Goal: Entertainment & Leisure: Consume media (video, audio)

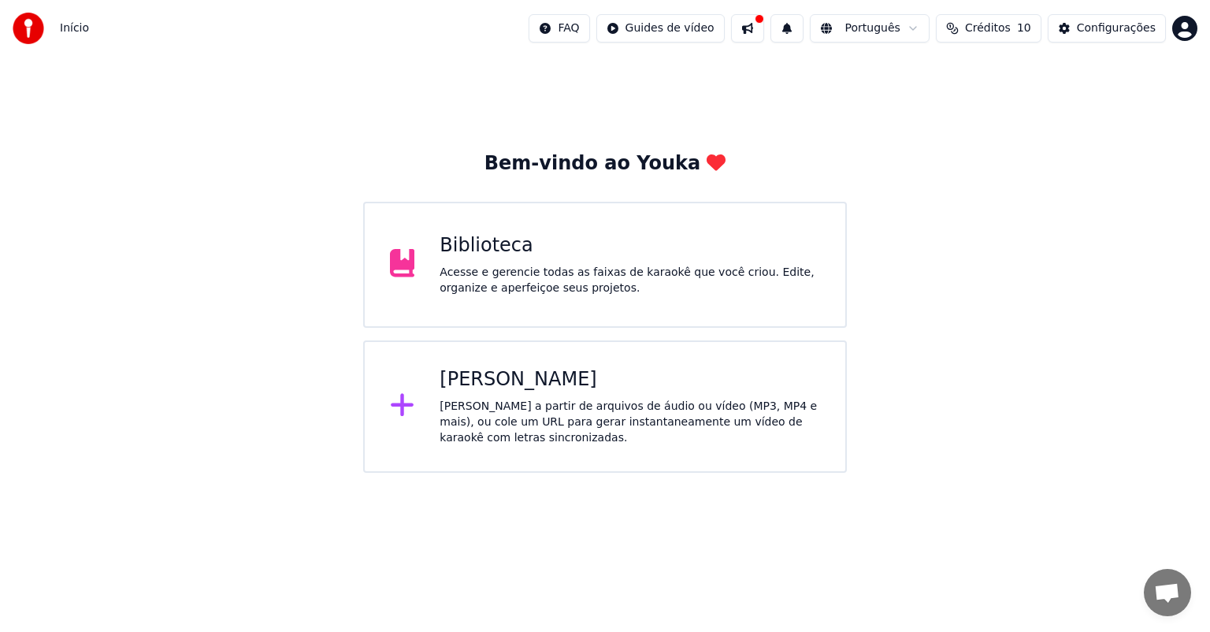
click at [595, 269] on div "Acesse e gerencie todas as faixas de karaokê que você criou. Edite, organize e …" at bounding box center [630, 281] width 381 height 32
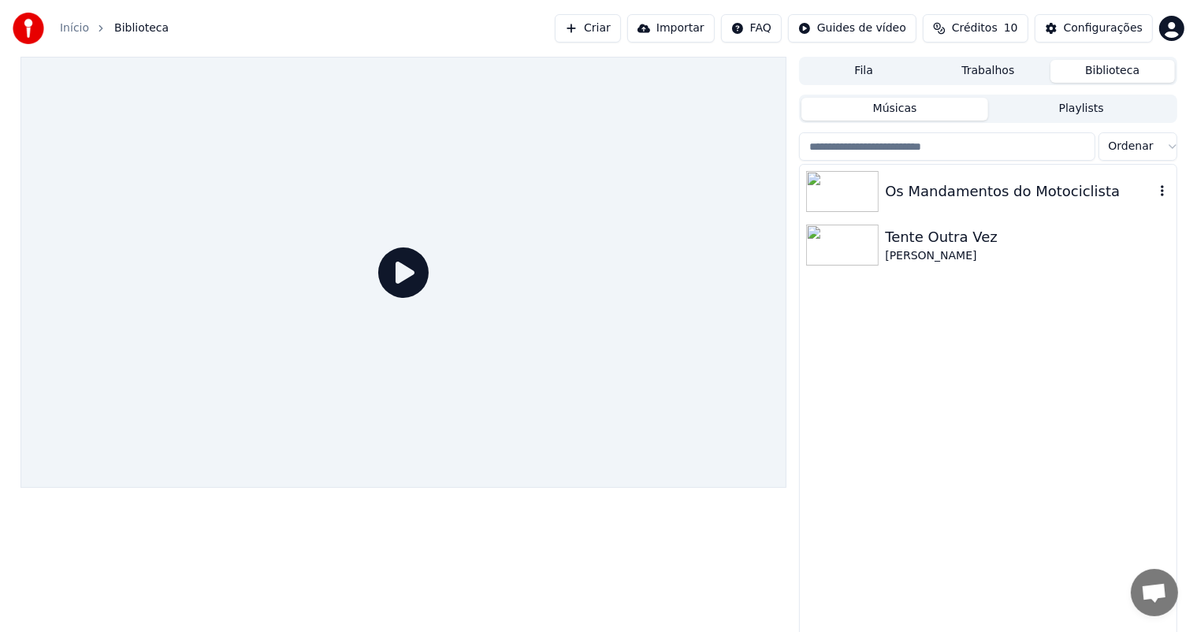
click at [862, 175] on img at bounding box center [842, 191] width 72 height 41
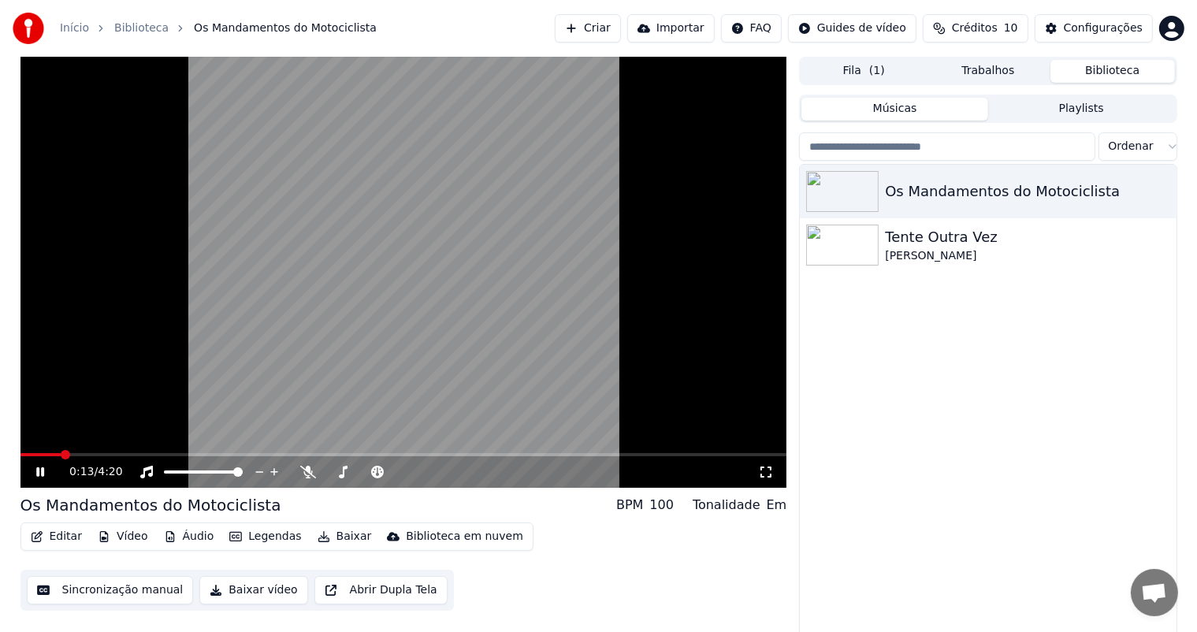
click at [35, 470] on icon at bounding box center [51, 472] width 37 height 13
click at [347, 475] on span at bounding box center [349, 471] width 9 height 9
click at [39, 474] on icon at bounding box center [39, 471] width 9 height 11
click at [404, 474] on span at bounding box center [399, 471] width 9 height 9
click at [20, 456] on span at bounding box center [20, 454] width 0 height 3
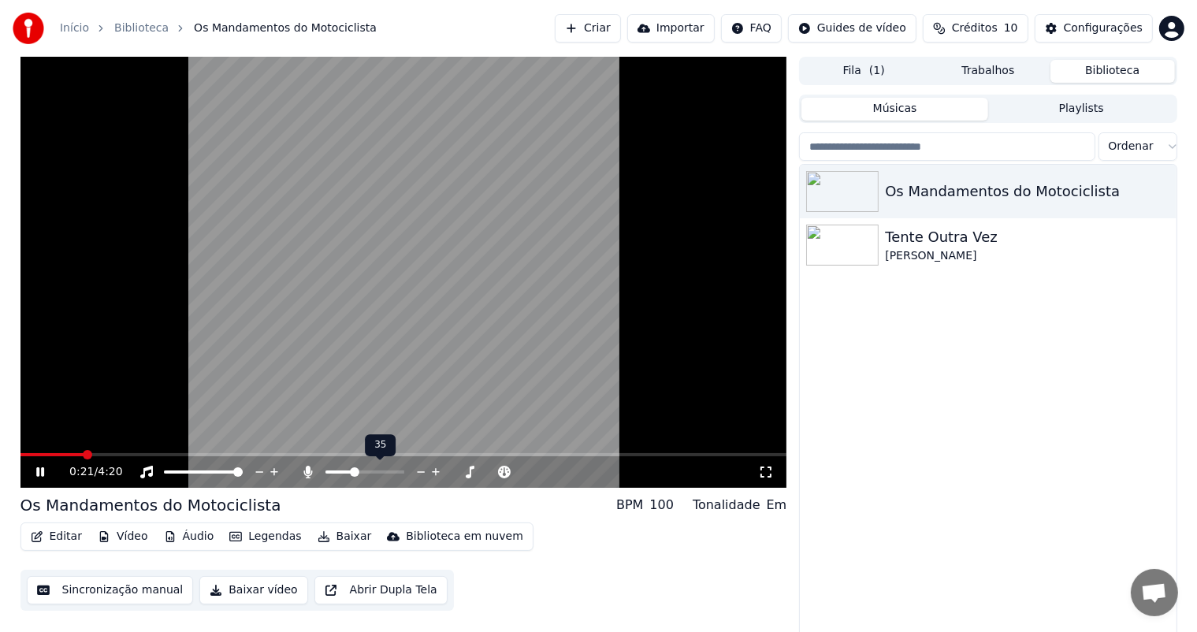
click at [353, 471] on span at bounding box center [339, 471] width 28 height 3
click at [350, 471] on span at bounding box center [351, 471] width 9 height 9
click at [412, 280] on video at bounding box center [403, 272] width 767 height 431
